Goal: Use online tool/utility: Utilize a website feature to perform a specific function

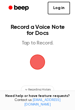
click at [38, 59] on span "button" at bounding box center [38, 62] width 16 height 16
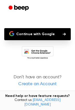
scroll to position [44, 0]
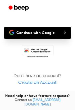
click at [31, 31] on button "Continue with Google" at bounding box center [37, 33] width 67 height 12
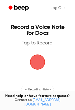
click at [38, 62] on span "button" at bounding box center [38, 62] width 16 height 16
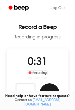
click at [51, 89] on button "Save" at bounding box center [50, 93] width 20 height 20
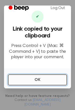
click at [39, 83] on button "OK" at bounding box center [37, 79] width 59 height 11
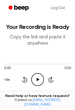
click at [38, 82] on icon "Play Audio" at bounding box center [37, 79] width 13 height 13
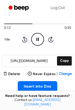
scroll to position [42, 0]
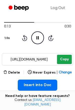
click at [61, 59] on button "Copy" at bounding box center [64, 59] width 15 height 9
